Goal: Communication & Community: Answer question/provide support

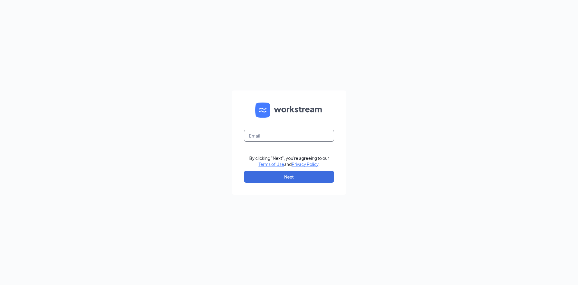
click at [255, 140] on input "text" at bounding box center [289, 135] width 90 height 12
type input "selahjade1@gmail.com"
click at [283, 172] on button "Next" at bounding box center [289, 176] width 90 height 12
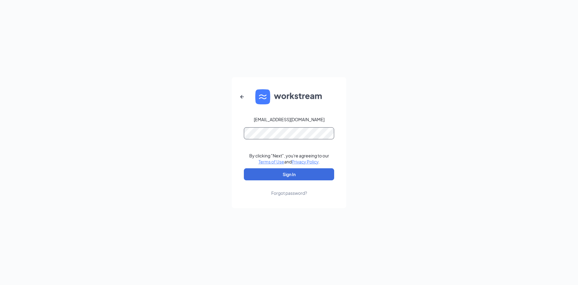
click at [244, 168] on button "Sign In" at bounding box center [289, 174] width 90 height 12
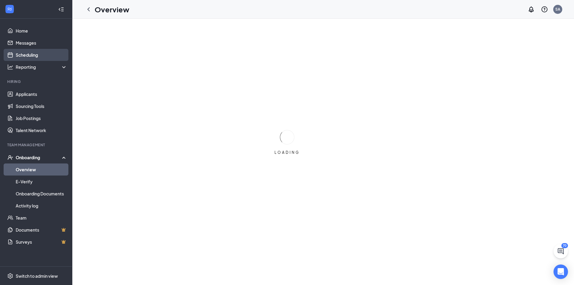
click at [28, 54] on link "Scheduling" at bounding box center [41, 55] width 51 height 12
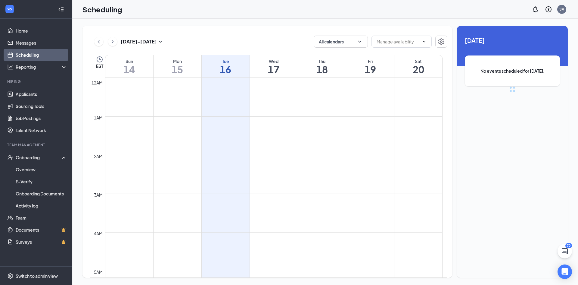
scroll to position [296, 0]
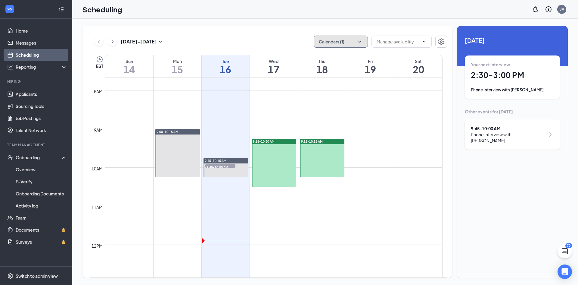
click at [346, 42] on button "Calendars (1)" at bounding box center [341, 42] width 54 height 12
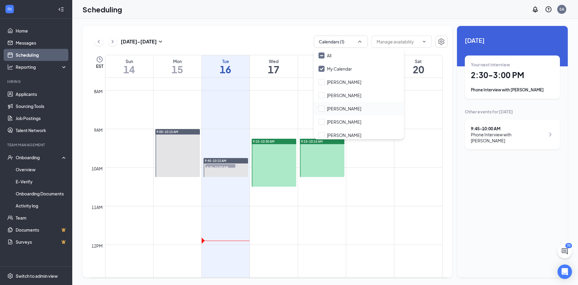
drag, startPoint x: 344, startPoint y: 135, endPoint x: 341, endPoint y: 104, distance: 31.2
click at [344, 133] on input "[PERSON_NAME]" at bounding box center [340, 135] width 43 height 6
checkbox input "true"
click at [338, 109] on input "Megan McKelvey" at bounding box center [340, 108] width 43 height 6
checkbox input "true"
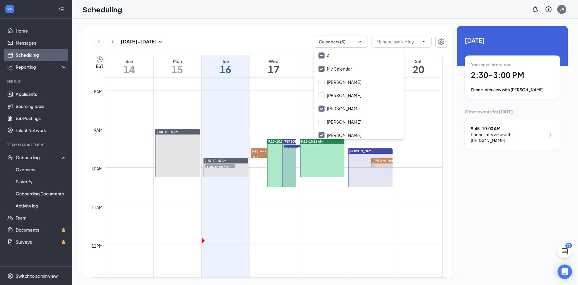
click at [539, 175] on div "Unavailable in basic plan Today Your next interview 2:30 - 3:00 PM Phone Interv…" at bounding box center [512, 151] width 111 height 251
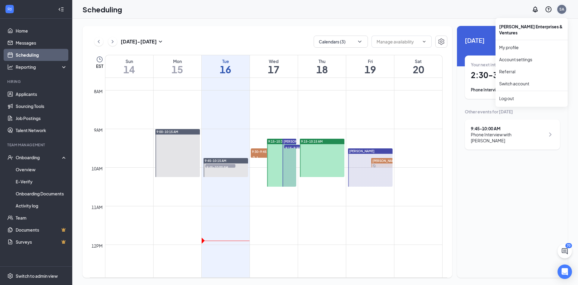
click at [563, 12] on div "SA" at bounding box center [561, 9] width 9 height 9
click at [537, 95] on li "Log out" at bounding box center [532, 98] width 72 height 12
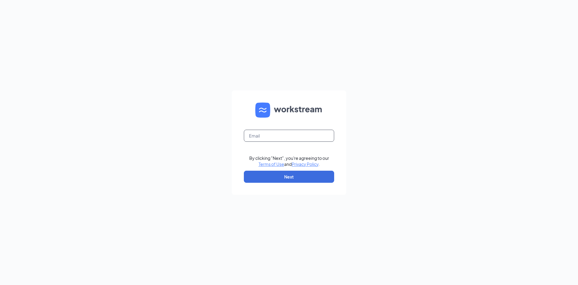
drag, startPoint x: 316, startPoint y: 132, endPoint x: 313, endPoint y: 141, distance: 9.9
click at [316, 132] on input "text" at bounding box center [289, 135] width 90 height 12
type input "selahjade1@gmail.com"
click at [303, 178] on button "Next" at bounding box center [289, 176] width 90 height 12
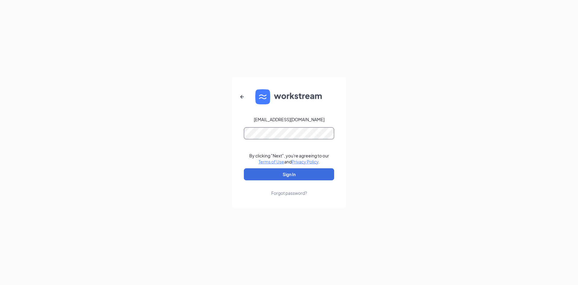
click at [244, 168] on button "Sign In" at bounding box center [289, 174] width 90 height 12
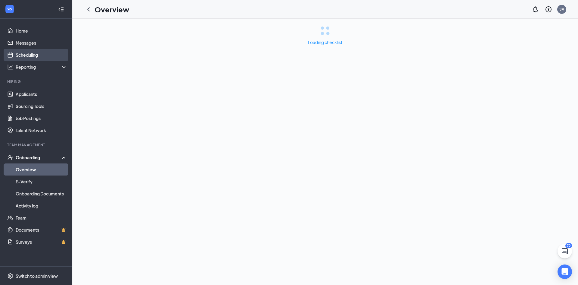
click at [36, 60] on link "Scheduling" at bounding box center [41, 55] width 51 height 12
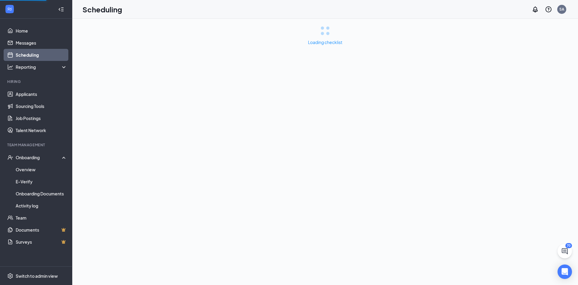
click at [38, 57] on link "Scheduling" at bounding box center [41, 55] width 51 height 12
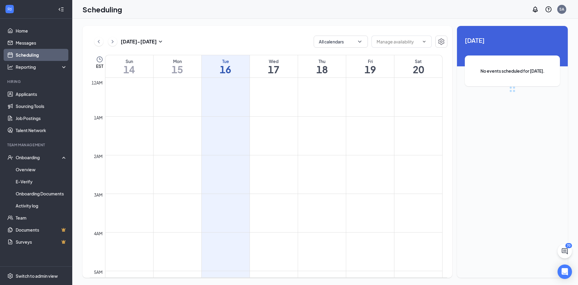
scroll to position [296, 0]
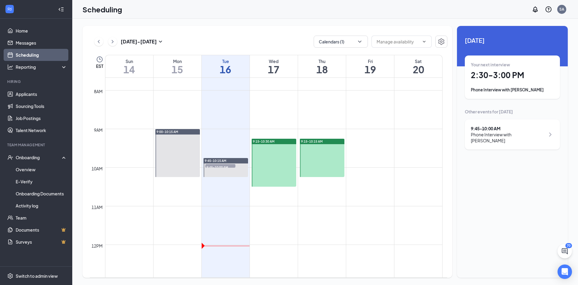
click at [368, 45] on div "Calendars (1)" at bounding box center [381, 42] width 134 height 12
click at [512, 76] on h1 "2:30 - 3:00 PM" at bounding box center [512, 75] width 83 height 10
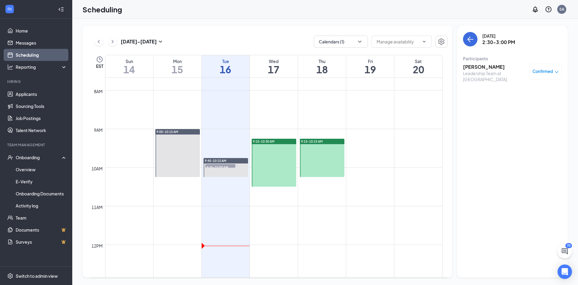
click at [479, 66] on h3 "[PERSON_NAME]" at bounding box center [494, 67] width 63 height 7
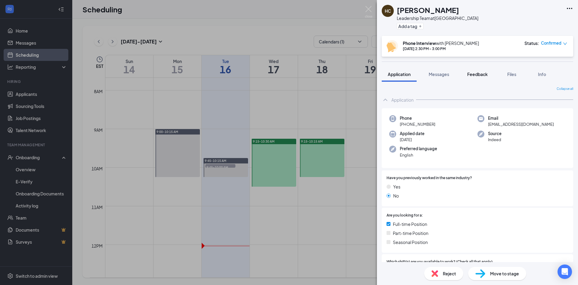
click at [478, 72] on span "Feedback" at bounding box center [477, 73] width 20 height 5
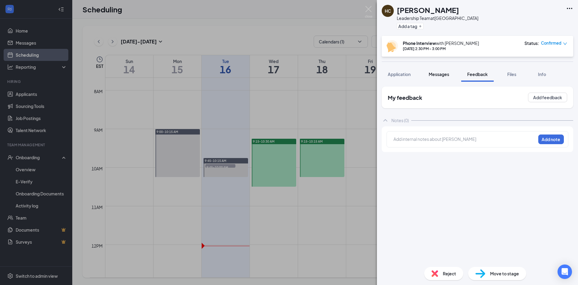
click at [439, 74] on span "Messages" at bounding box center [439, 73] width 20 height 5
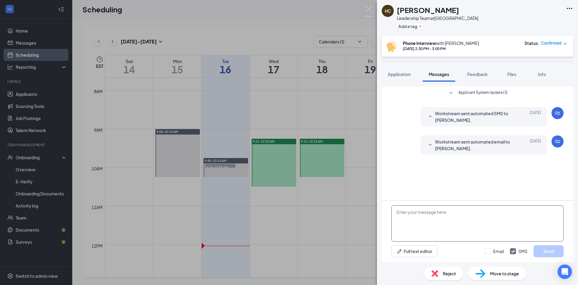
click at [447, 222] on textarea at bounding box center [477, 223] width 172 height 36
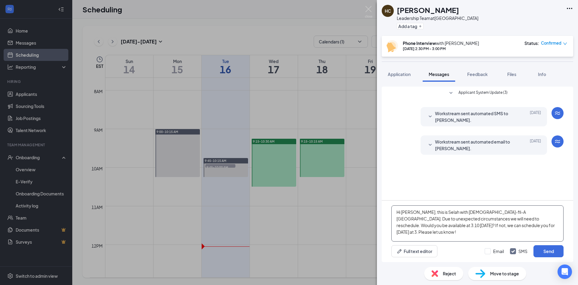
type textarea "Hi Hattie, this is Selah with Chick-fil-A Waynesville. Due to unexpected circum…"
drag, startPoint x: 547, startPoint y: 257, endPoint x: 548, endPoint y: 249, distance: 8.2
click at [547, 257] on div "Hi Hattie, this is Selah with Chick-fil-A Waynesville. Due to unexpected circum…" at bounding box center [477, 230] width 191 height 61
click at [548, 249] on button "Send" at bounding box center [549, 251] width 30 height 12
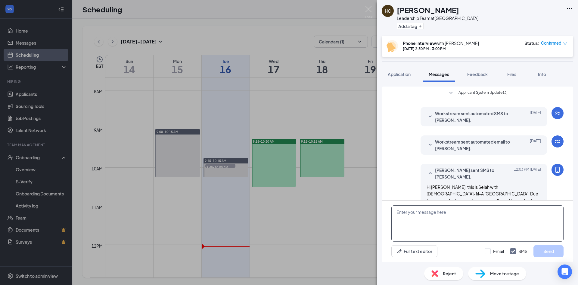
scroll to position [19, 0]
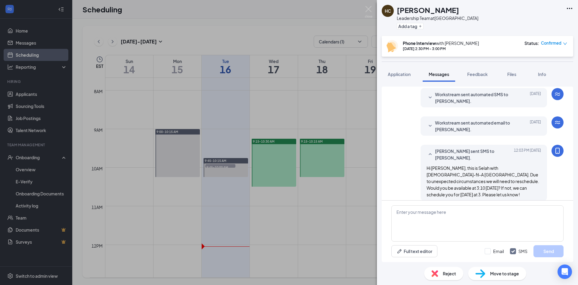
click at [365, 151] on div "HC Hattie Chambers Leadership Team at Waynesville Add a tag Phone Interview wit…" at bounding box center [289, 142] width 578 height 285
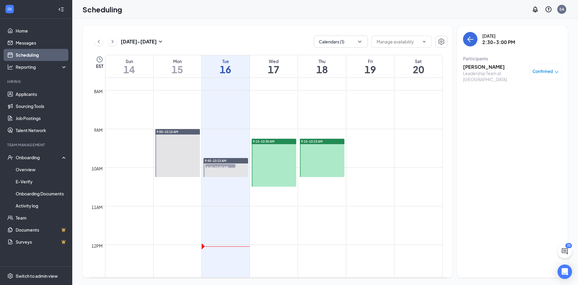
click at [43, 58] on link "Scheduling" at bounding box center [41, 55] width 51 height 12
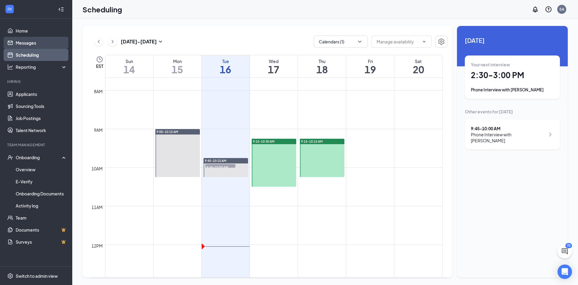
click at [40, 46] on link "Messages" at bounding box center [41, 43] width 51 height 12
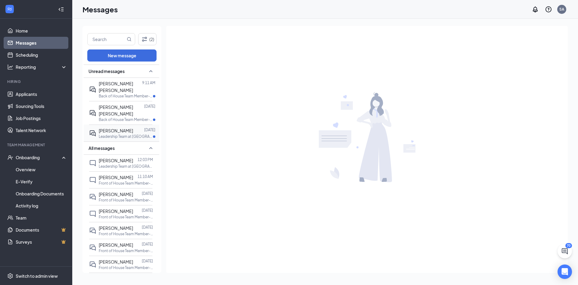
click at [106, 130] on span "[PERSON_NAME]" at bounding box center [116, 130] width 34 height 5
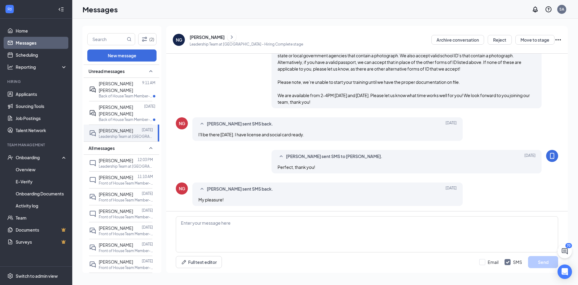
scroll to position [290, 0]
click at [117, 110] on div "[PERSON_NAME] [PERSON_NAME]" at bounding box center [121, 110] width 45 height 13
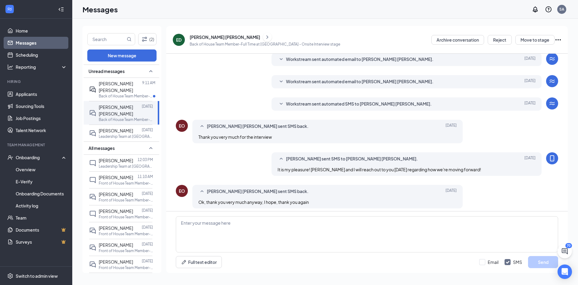
scroll to position [111, 0]
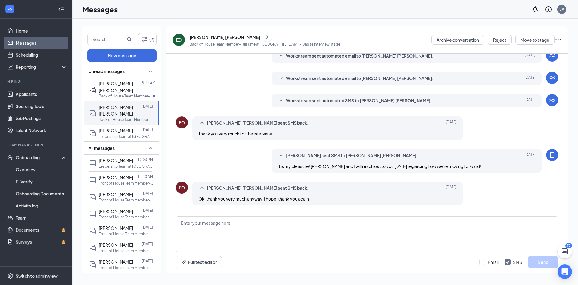
click at [230, 150] on div "Megan McKelvey sent SMS to Erubiel dubaldo Ortiz garcia. Sep 15 It is my pleasu…" at bounding box center [367, 162] width 382 height 26
click at [118, 85] on span "[PERSON_NAME] [PERSON_NAME]" at bounding box center [116, 87] width 34 height 12
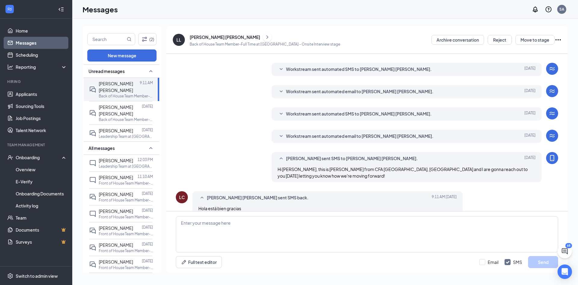
scroll to position [85, 0]
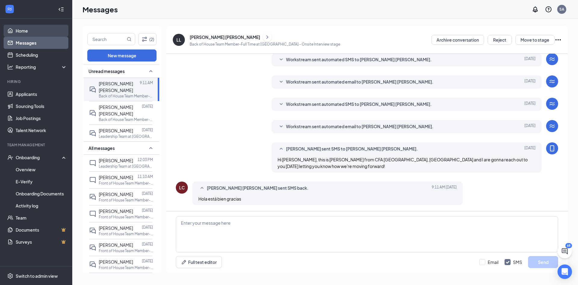
click at [24, 35] on link "Home" at bounding box center [41, 31] width 51 height 12
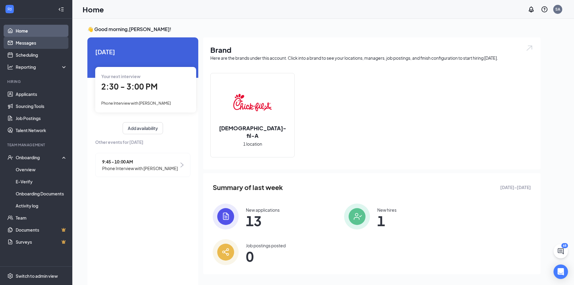
click at [30, 44] on link "Messages" at bounding box center [41, 43] width 51 height 12
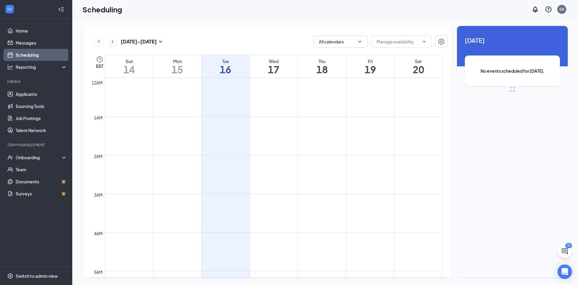
scroll to position [296, 0]
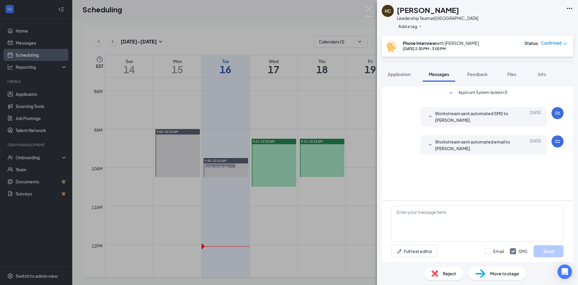
click at [272, 116] on div "HC Hattie Chambers Leadership Team at Waynesville Add a tag Phone Interview wit…" at bounding box center [289, 142] width 578 height 285
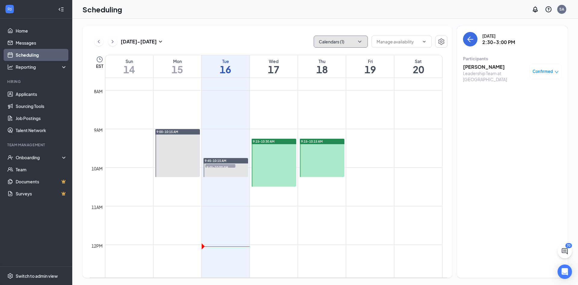
click at [358, 40] on icon "ChevronDown" at bounding box center [360, 42] width 6 height 6
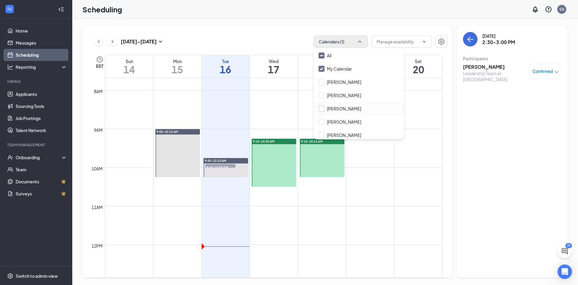
click at [350, 108] on input "Megan McKelvey" at bounding box center [340, 108] width 43 height 6
checkbox input "true"
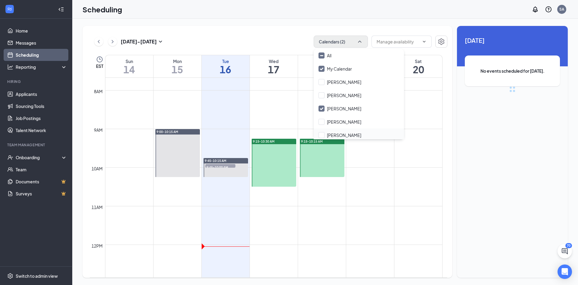
click at [348, 129] on div "Rachel Dickson" at bounding box center [359, 134] width 90 height 13
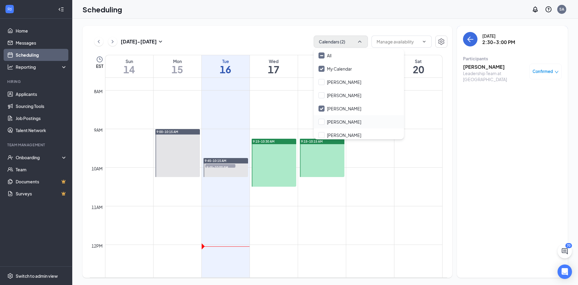
checkbox input "true"
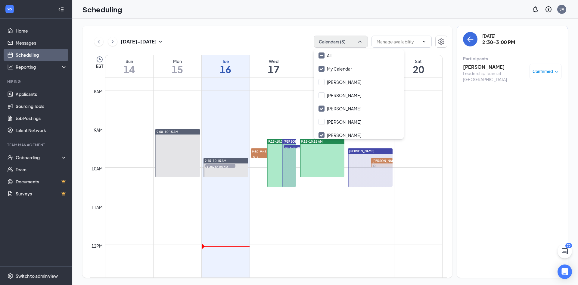
click at [284, 33] on div "Sep 14 - Sep 20 Calendars (3) EST Sun 14 Mon 15 Tue 16 Wed 17 Thu 18 Fri 19 Sat…" at bounding box center [267, 151] width 370 height 251
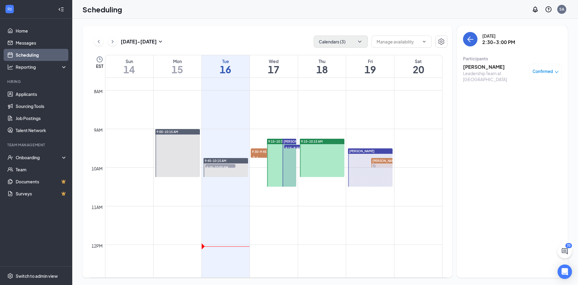
click at [283, 59] on div "Wed" at bounding box center [274, 61] width 48 height 6
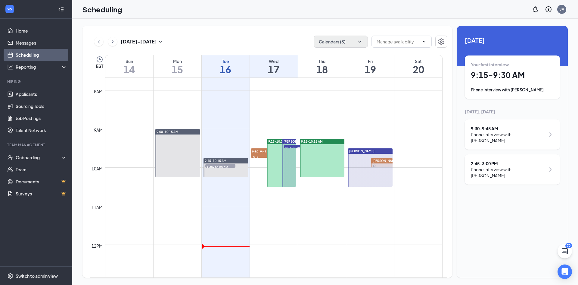
drag, startPoint x: 277, startPoint y: 63, endPoint x: 254, endPoint y: 55, distance: 24.1
click at [277, 64] on h1 "17" at bounding box center [274, 69] width 48 height 10
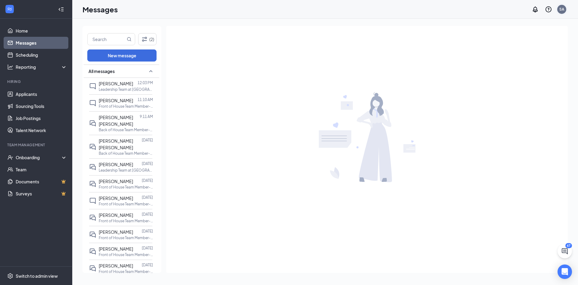
click at [560, 12] on div "SA" at bounding box center [561, 9] width 9 height 9
click at [553, 95] on div "Log out" at bounding box center [531, 98] width 65 height 6
